Goal: Find specific page/section: Find specific page/section

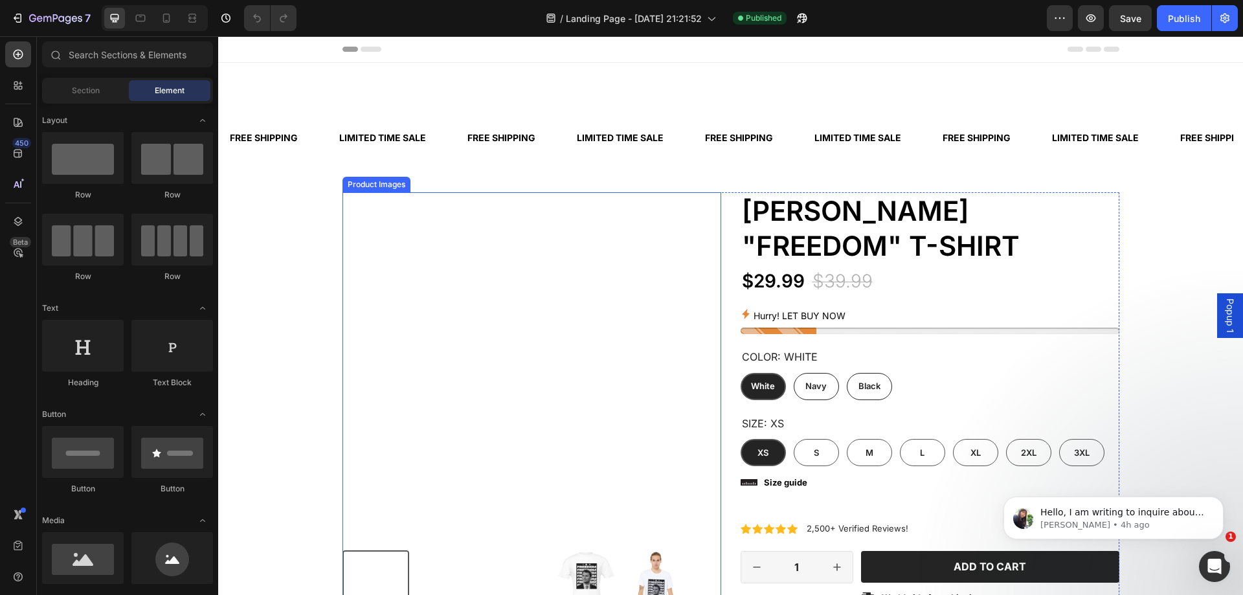
scroll to position [259, 0]
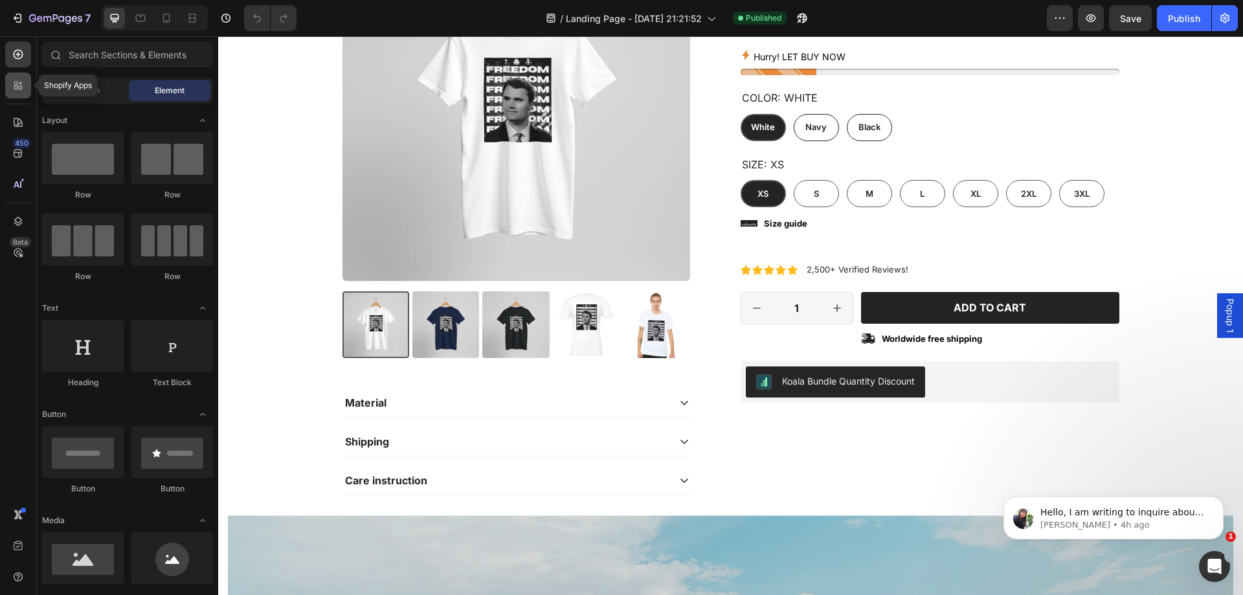
click at [21, 84] on icon at bounding box center [18, 85] width 13 height 13
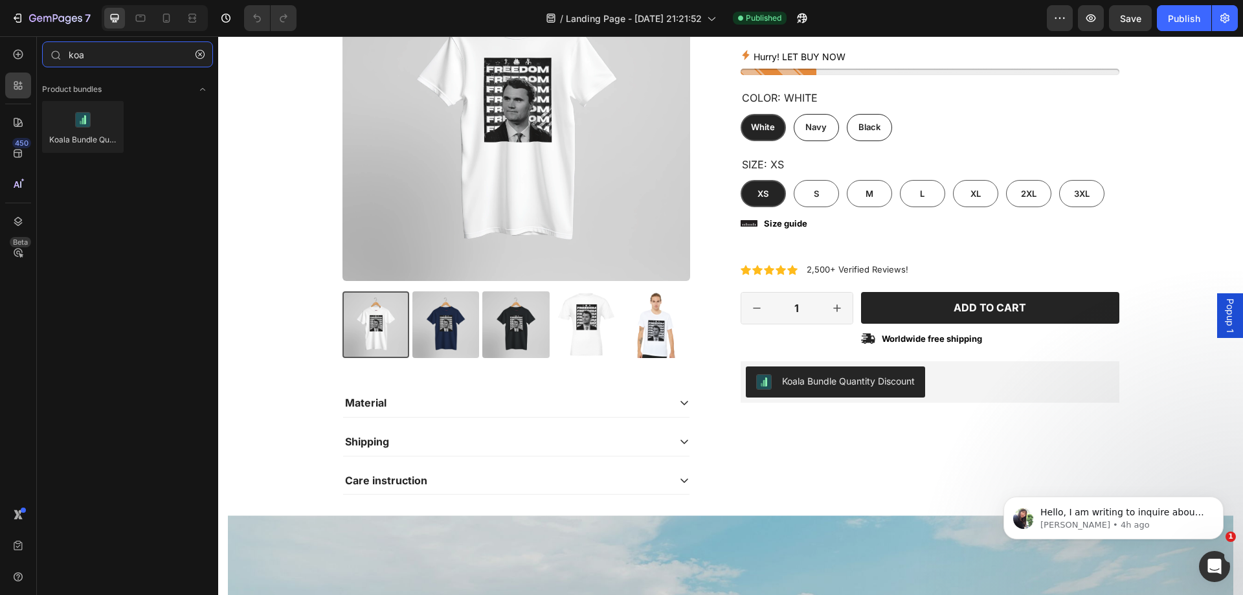
type input "koa"
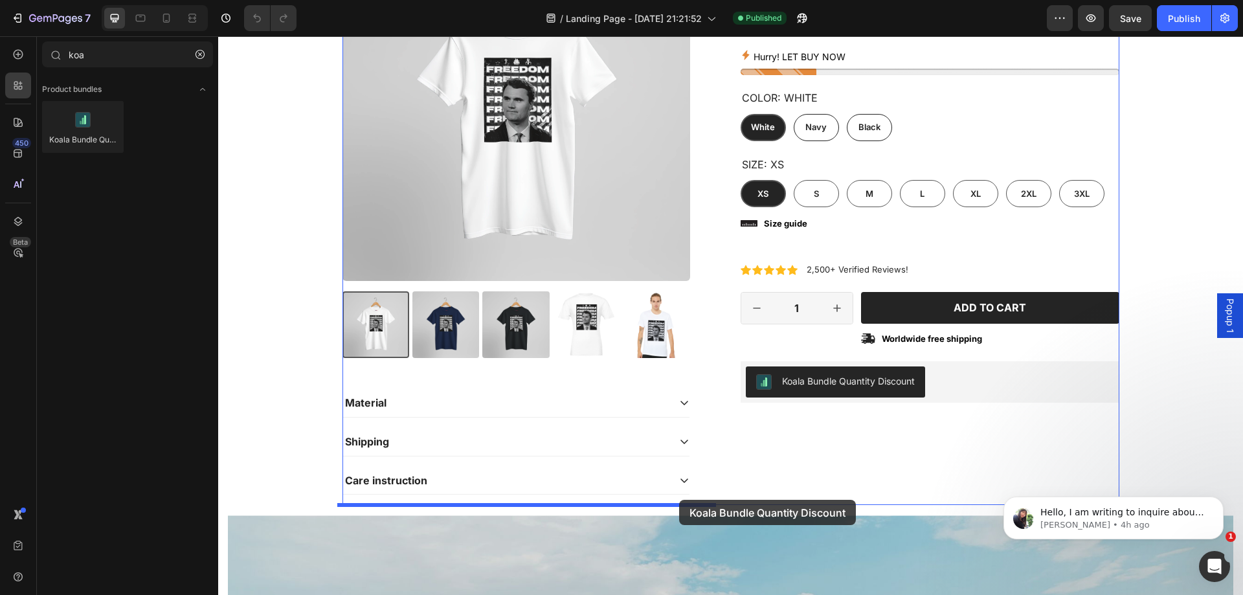
drag, startPoint x: 430, startPoint y: 265, endPoint x: 679, endPoint y: 500, distance: 342.0
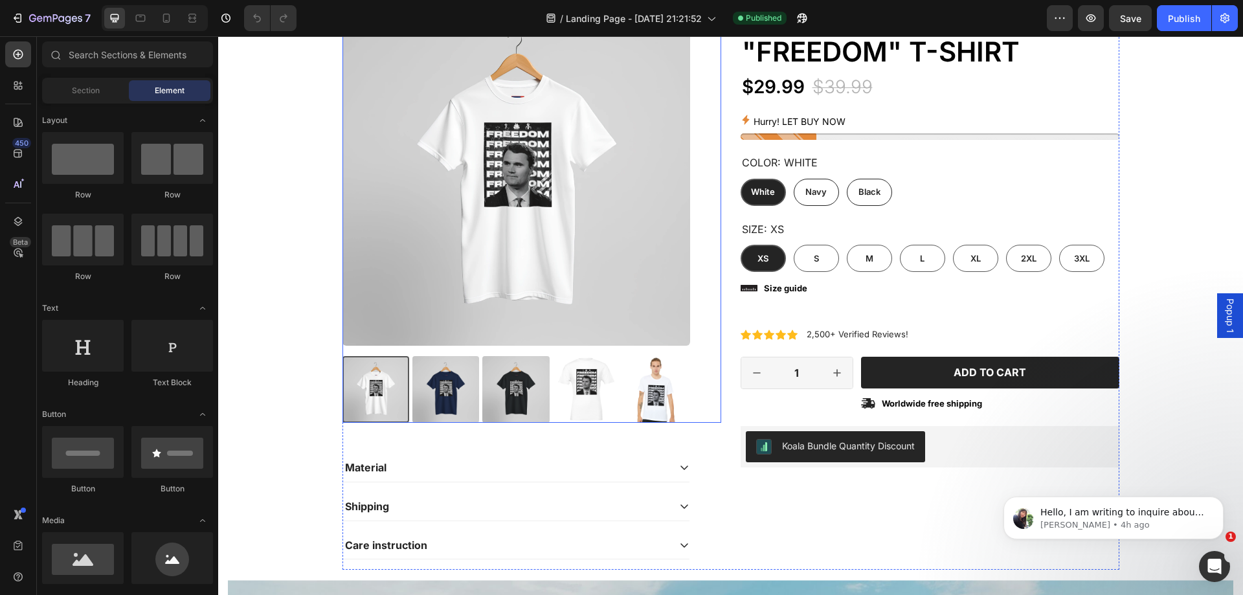
scroll to position [324, 0]
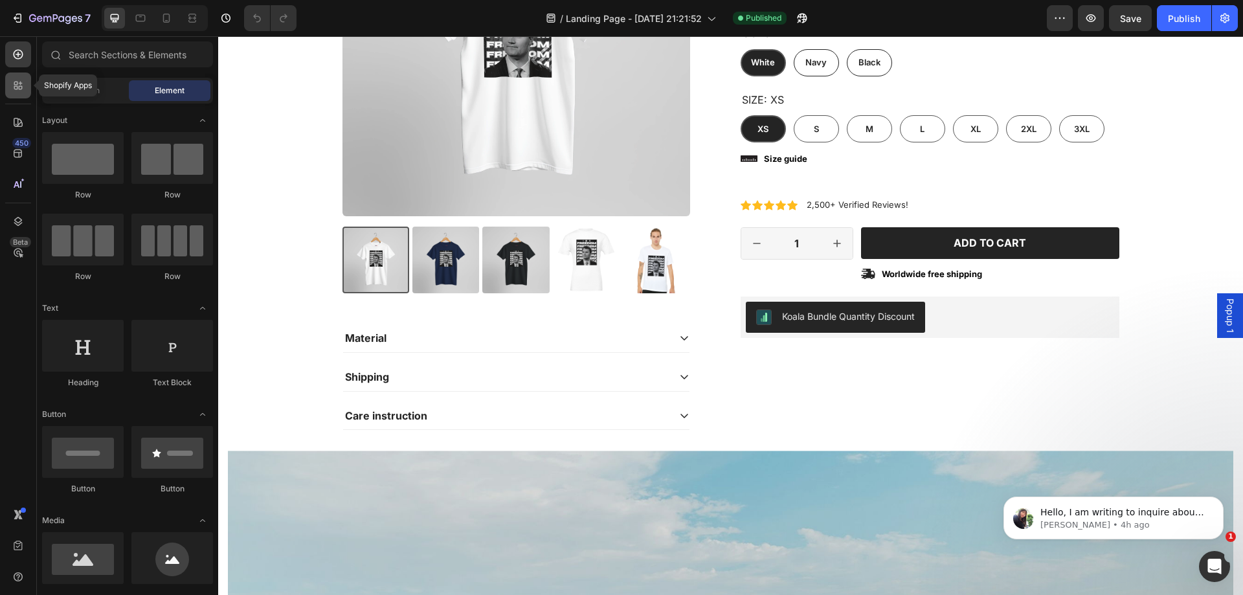
click at [16, 93] on div at bounding box center [18, 85] width 26 height 26
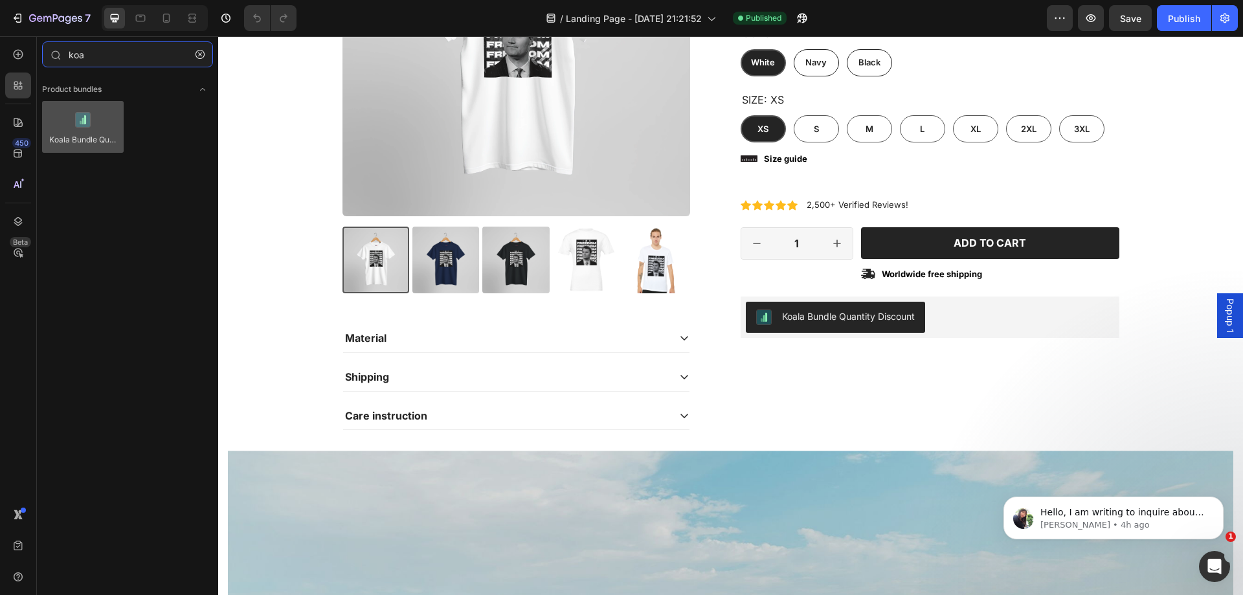
type input "koa"
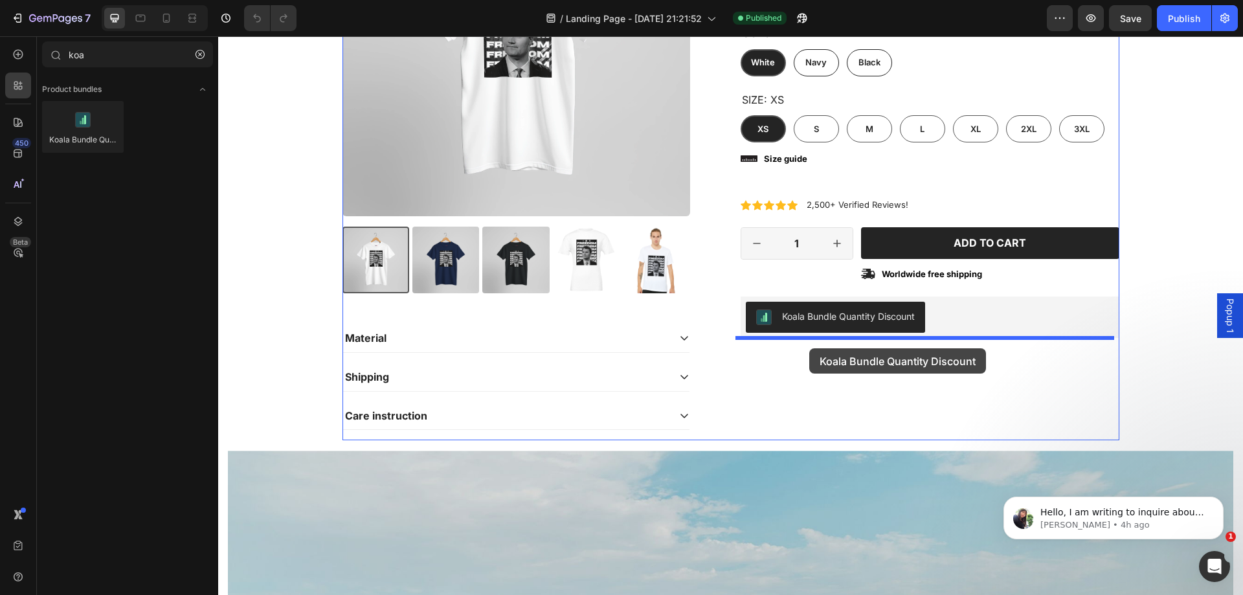
drag, startPoint x: 627, startPoint y: 293, endPoint x: 809, endPoint y: 348, distance: 190.2
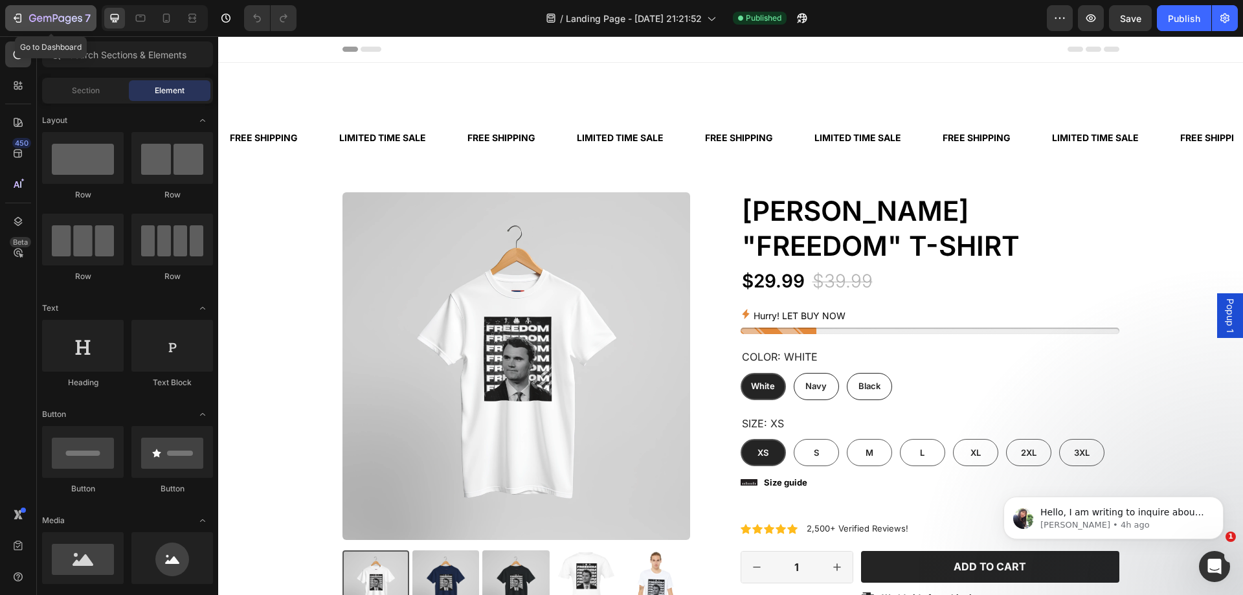
click at [35, 16] on icon "button" at bounding box center [32, 18] width 7 height 8
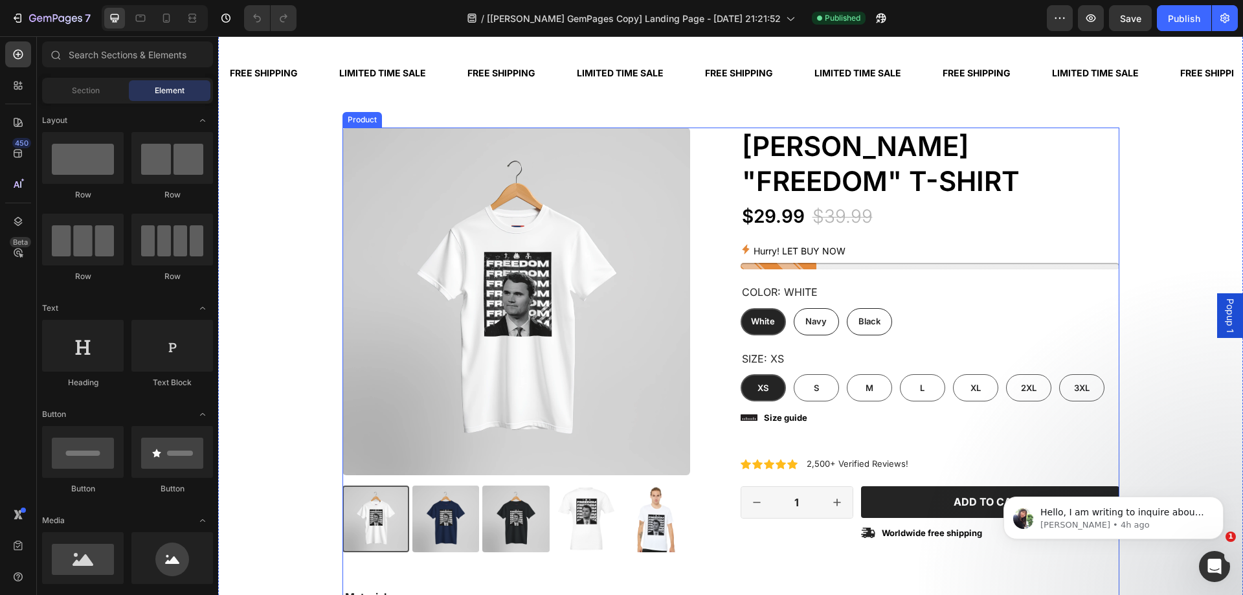
scroll to position [259, 0]
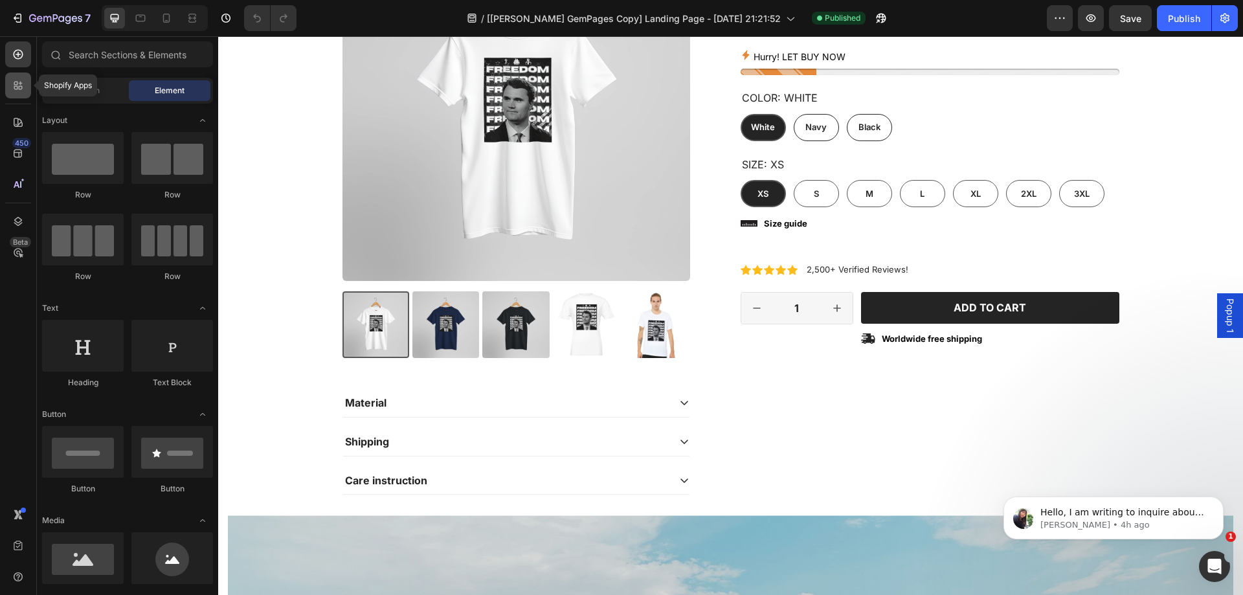
click at [7, 88] on div at bounding box center [18, 85] width 26 height 26
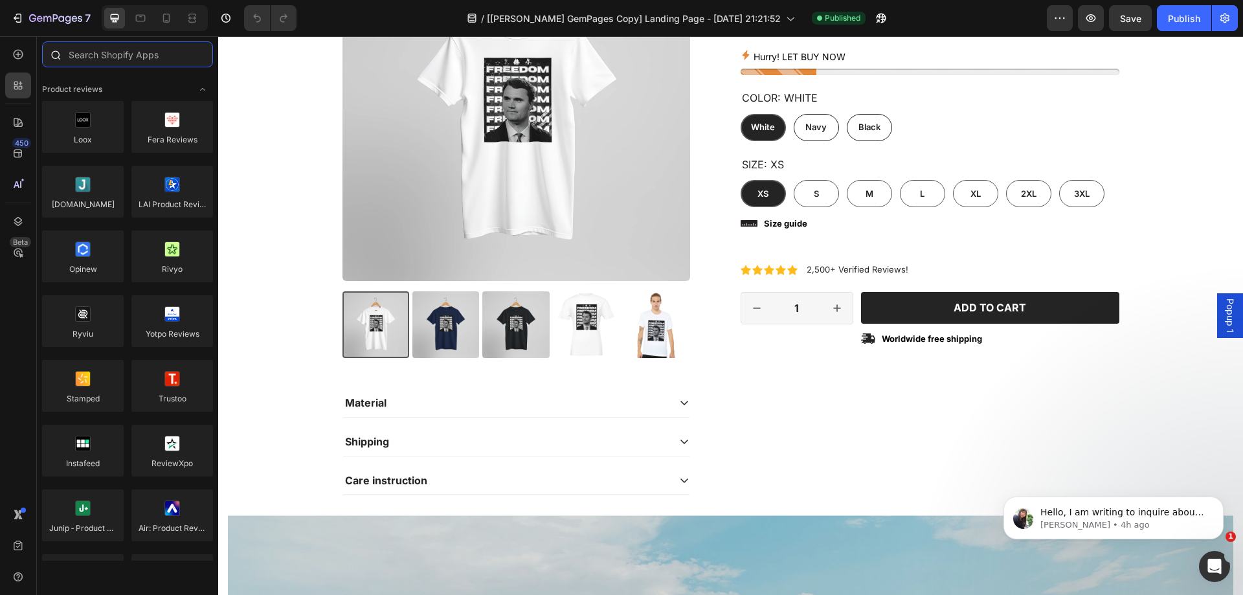
click at [113, 58] on input "text" at bounding box center [127, 54] width 171 height 26
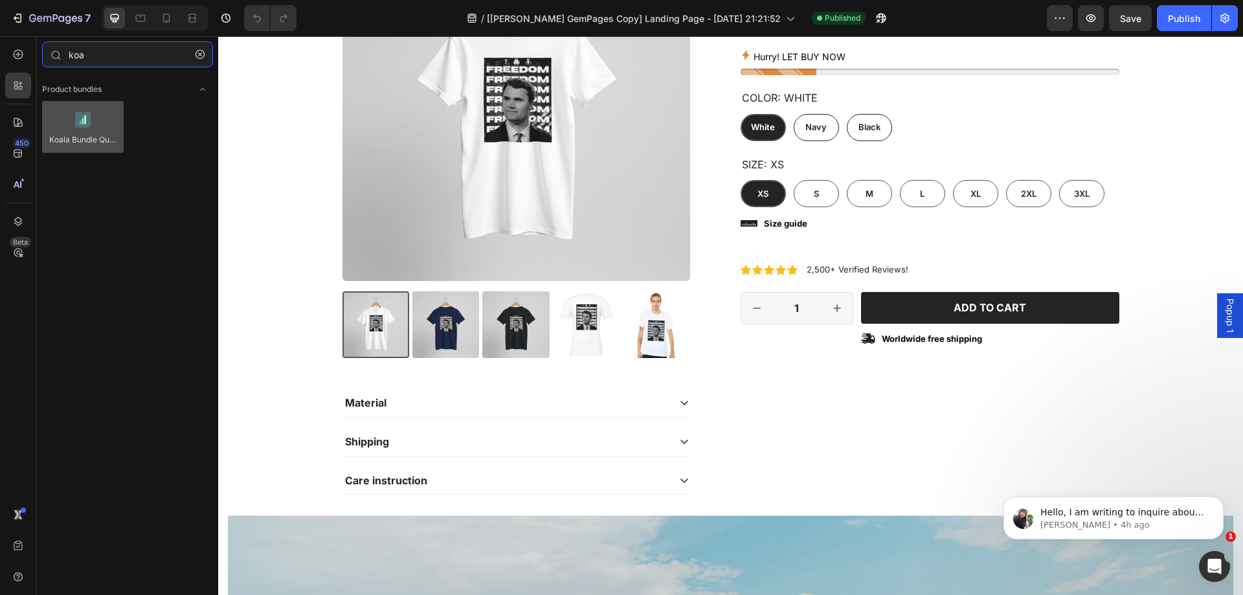
type input "koa"
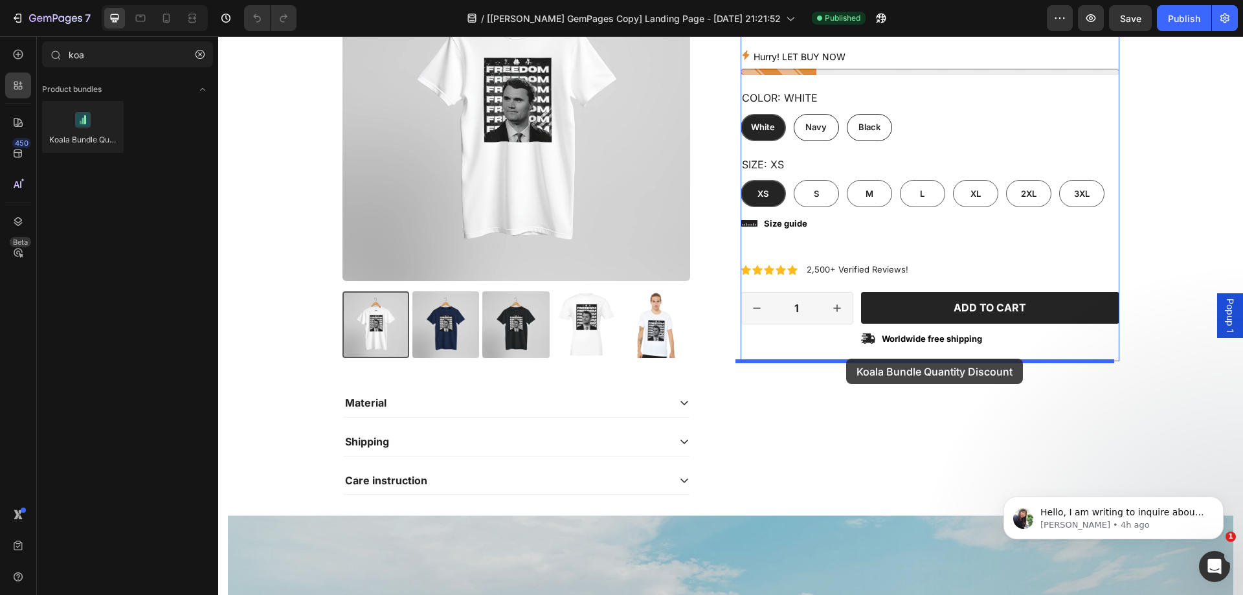
drag, startPoint x: 287, startPoint y: 161, endPoint x: 846, endPoint y: 359, distance: 592.4
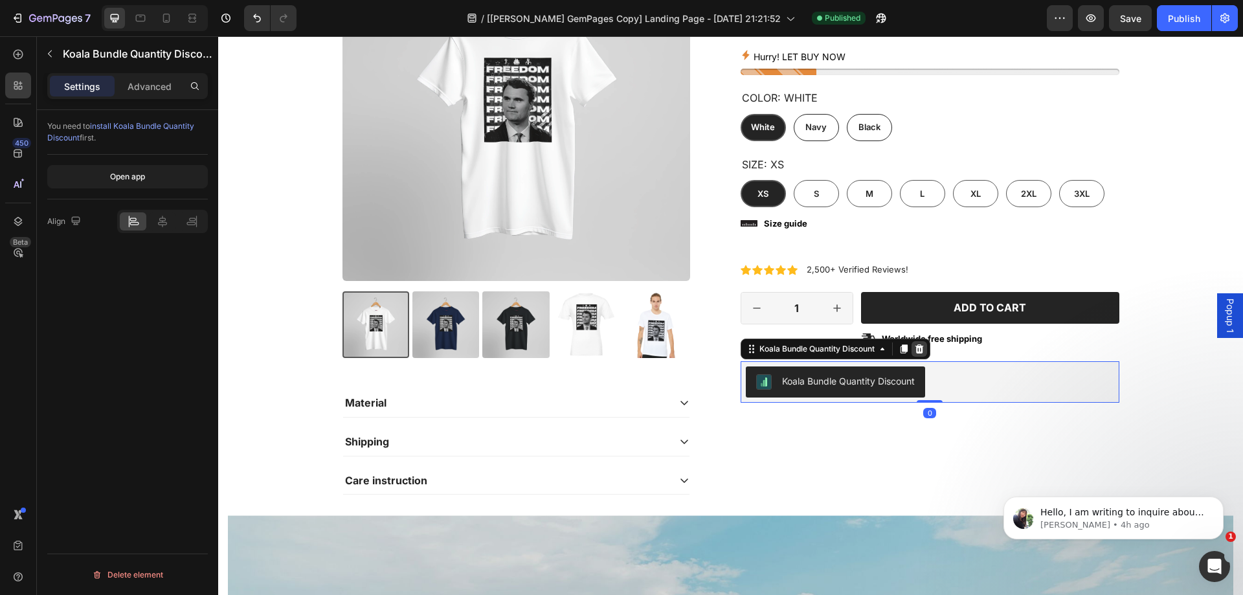
click at [914, 349] on icon at bounding box center [919, 349] width 10 height 10
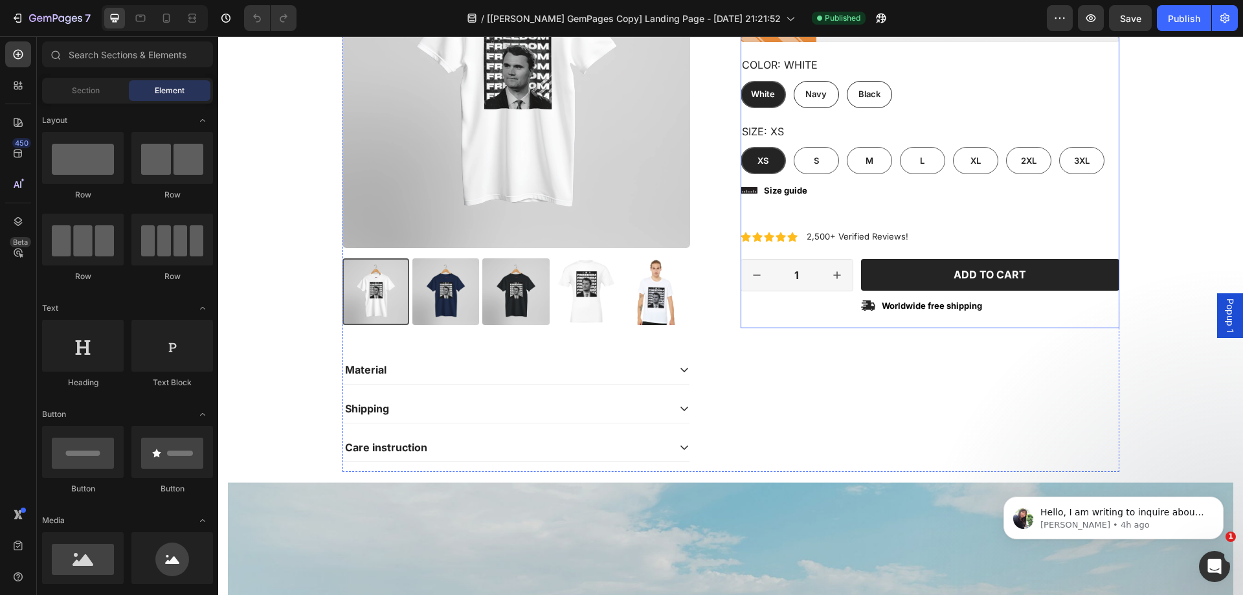
scroll to position [324, 0]
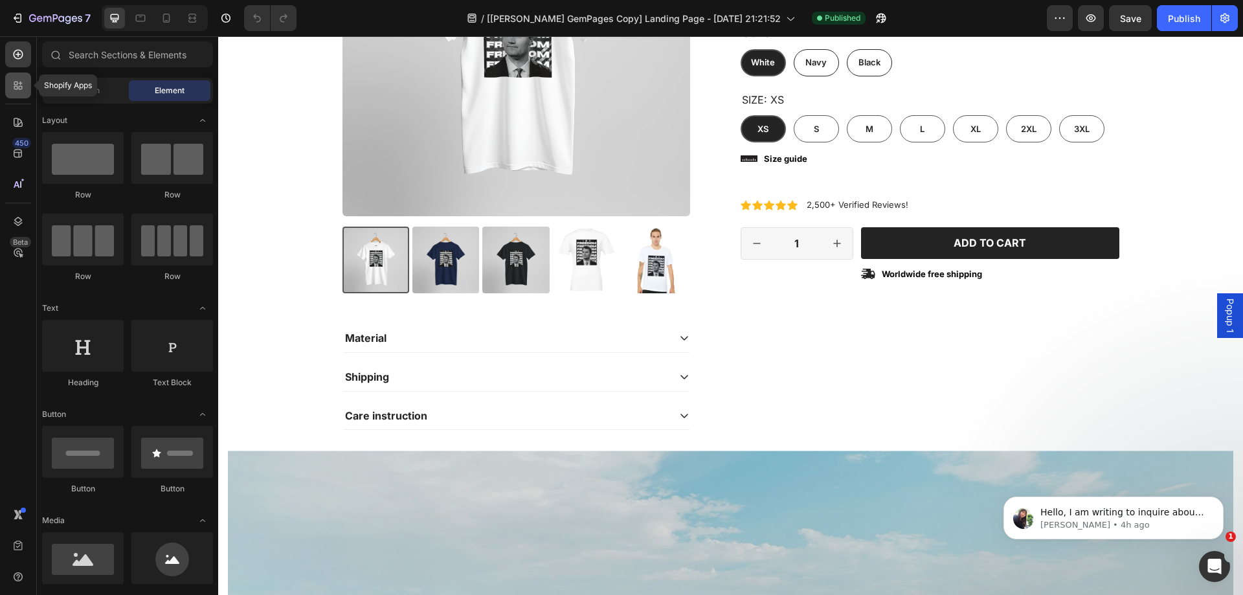
click at [14, 89] on icon at bounding box center [18, 85] width 13 height 13
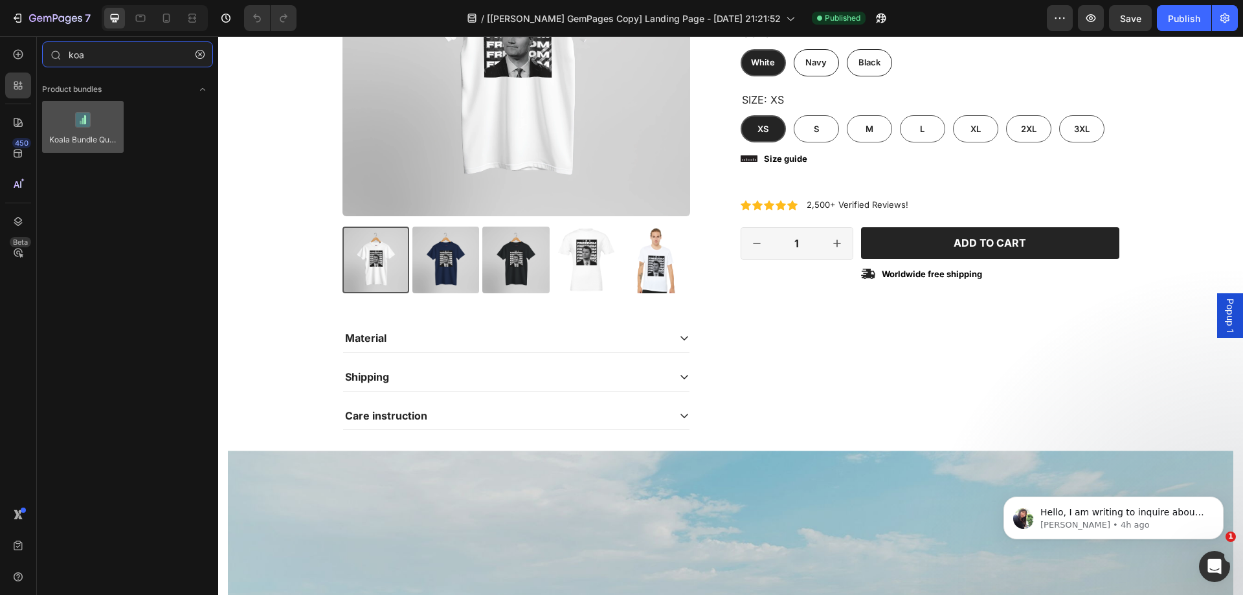
type input "koa"
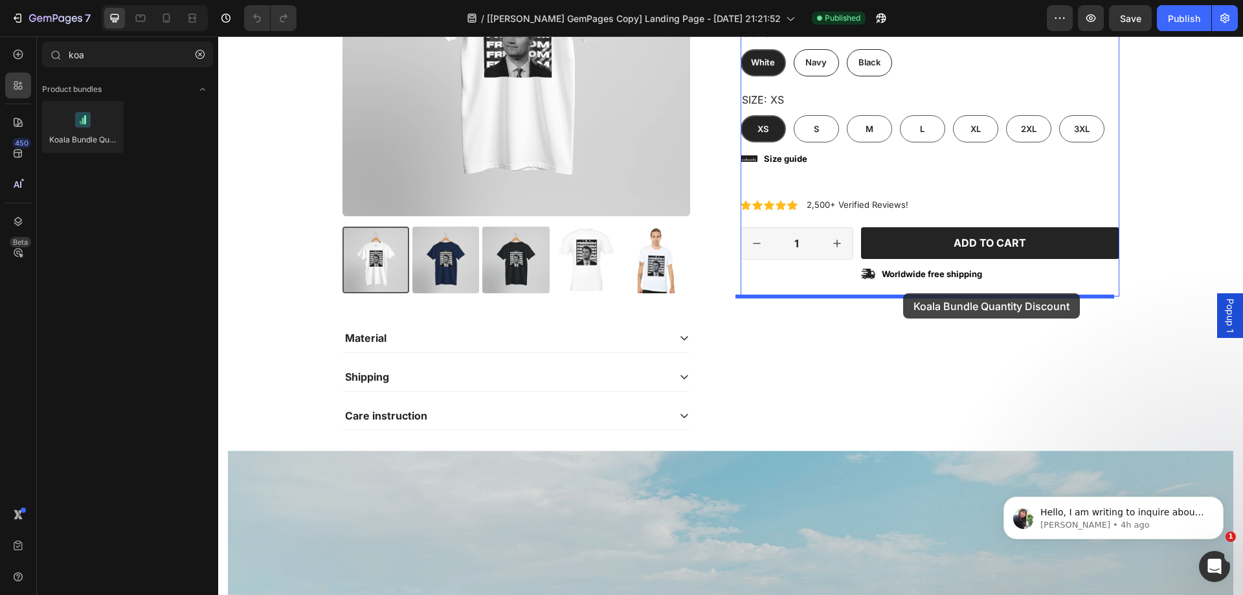
drag, startPoint x: 306, startPoint y: 157, endPoint x: 903, endPoint y: 293, distance: 612.0
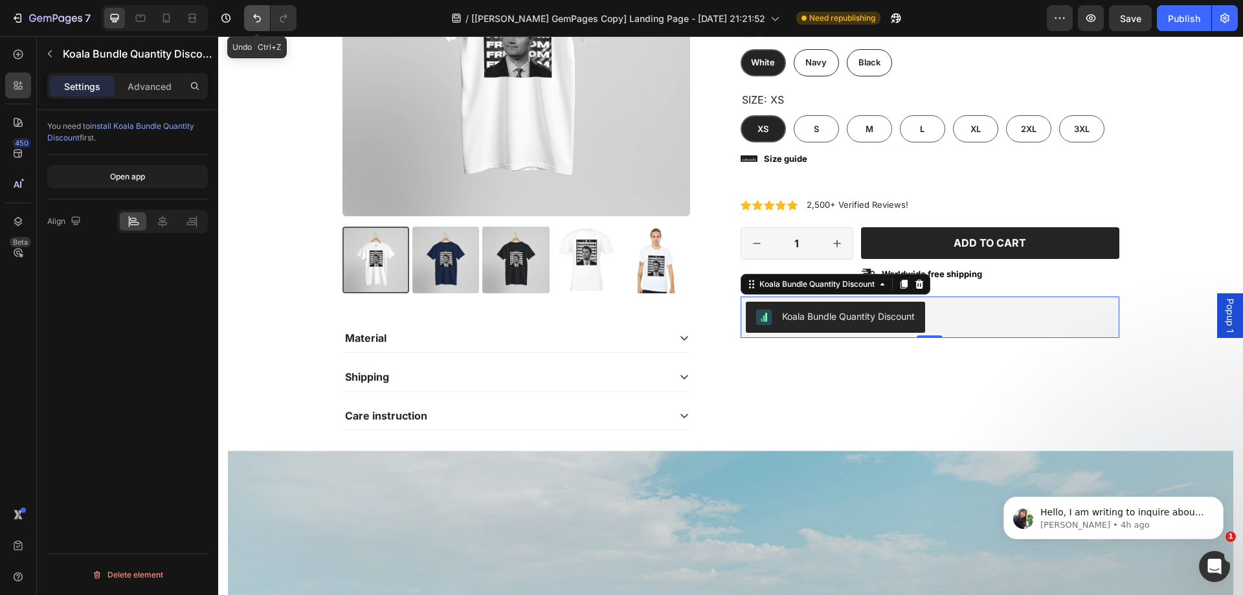
drag, startPoint x: 254, startPoint y: 13, endPoint x: 90, endPoint y: 18, distance: 164.5
click at [254, 13] on icon "Undo/Redo" at bounding box center [256, 18] width 13 height 13
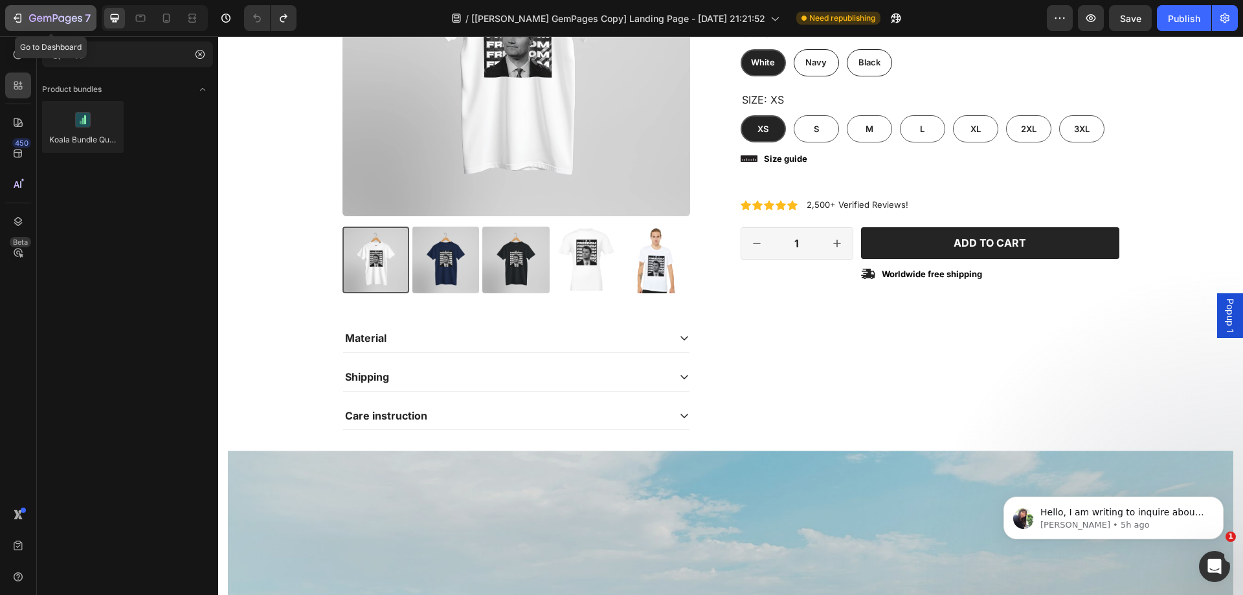
click at [63, 19] on icon "button" at bounding box center [55, 19] width 53 height 11
